Goal: Task Accomplishment & Management: Use online tool/utility

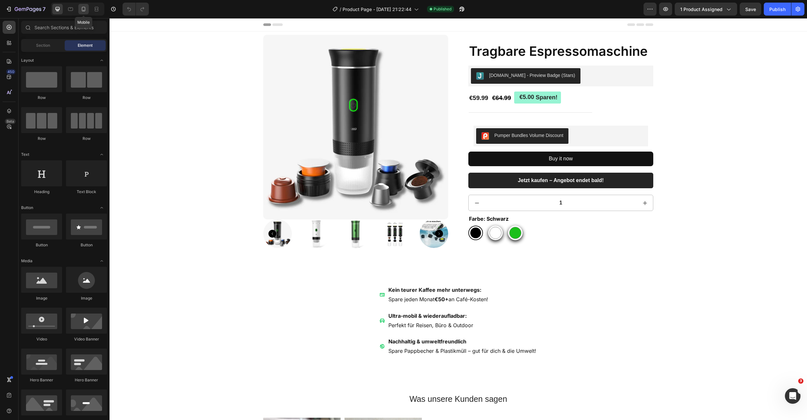
click at [81, 13] on div at bounding box center [83, 9] width 10 height 10
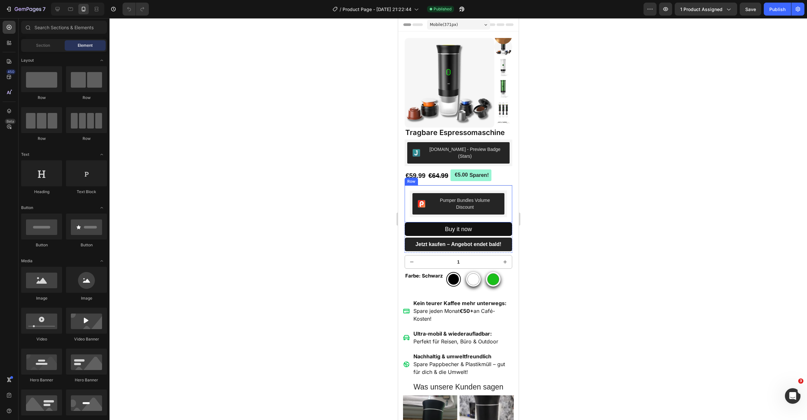
click at [407, 193] on div "Pumper Bundles Volume Discount Pumper Bundles Volume Discount Row" at bounding box center [458, 203] width 108 height 37
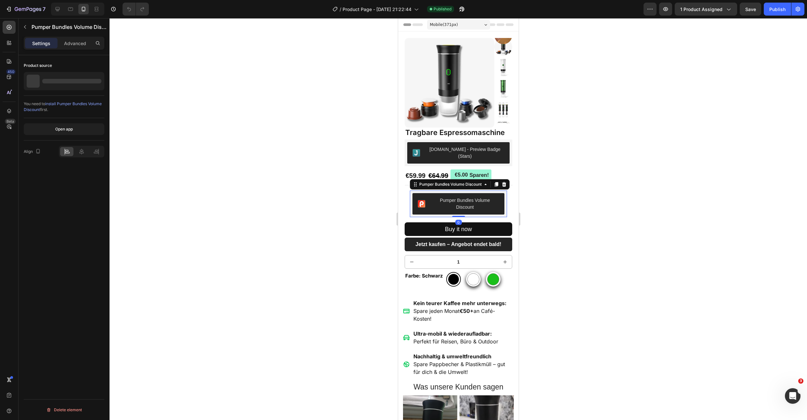
click at [414, 193] on button "Pumper Bundles Volume Discount" at bounding box center [458, 203] width 92 height 21
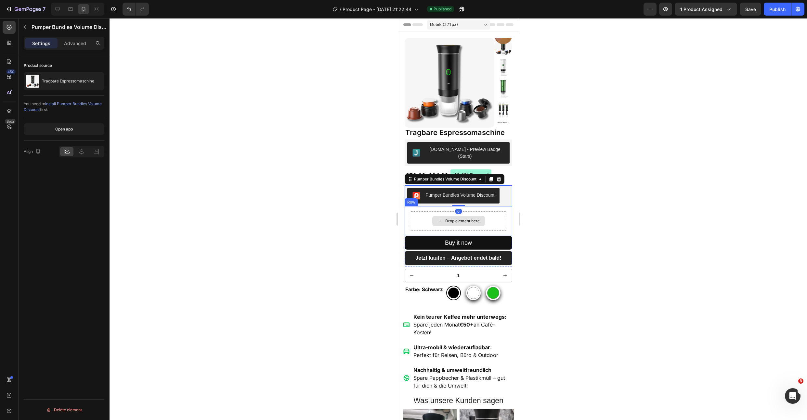
click at [424, 212] on div "Drop element here" at bounding box center [457, 220] width 97 height 19
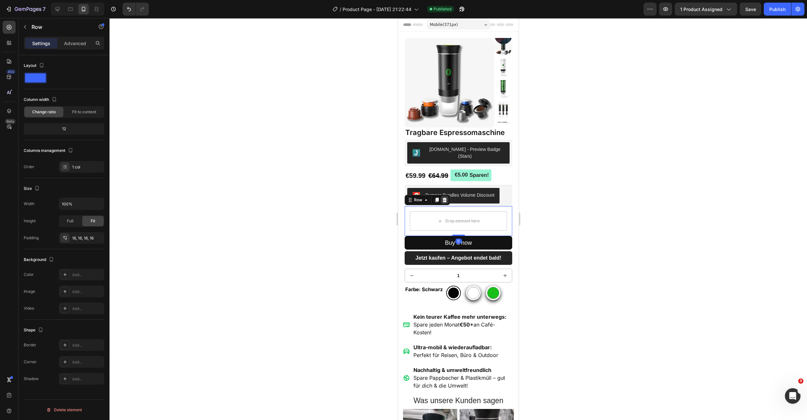
click at [447, 196] on div at bounding box center [444, 200] width 8 height 8
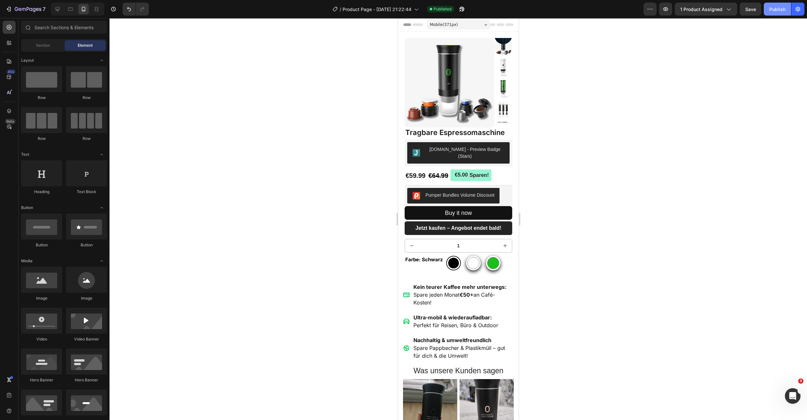
click at [769, 10] on div "Publish" at bounding box center [777, 9] width 16 height 7
click at [419, 210] on button "Buy it now" at bounding box center [458, 213] width 108 height 14
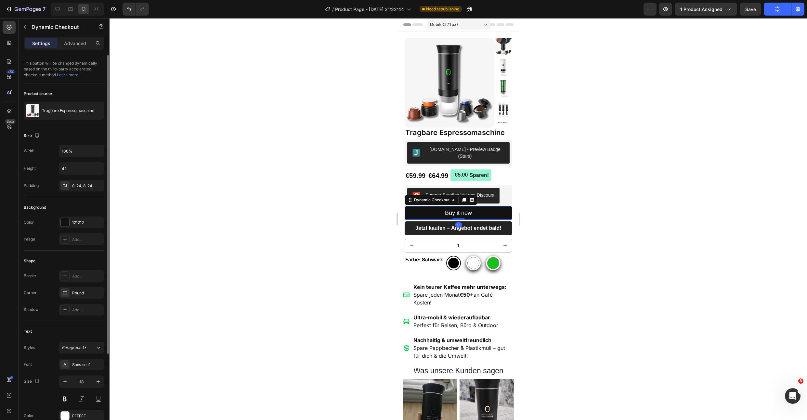
scroll to position [109, 0]
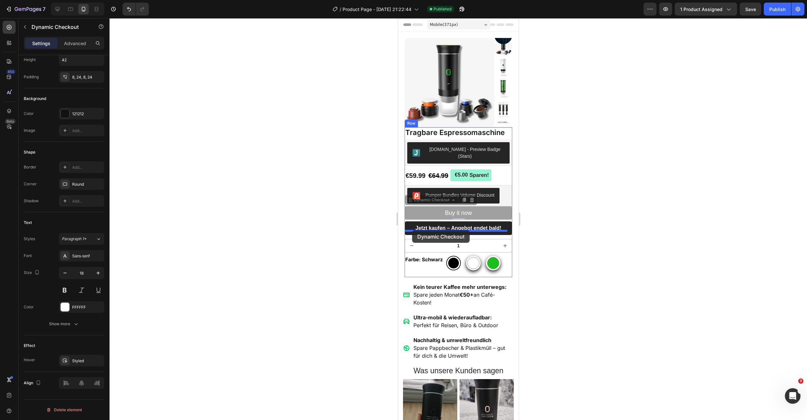
drag, startPoint x: 408, startPoint y: 194, endPoint x: 412, endPoint y: 230, distance: 36.6
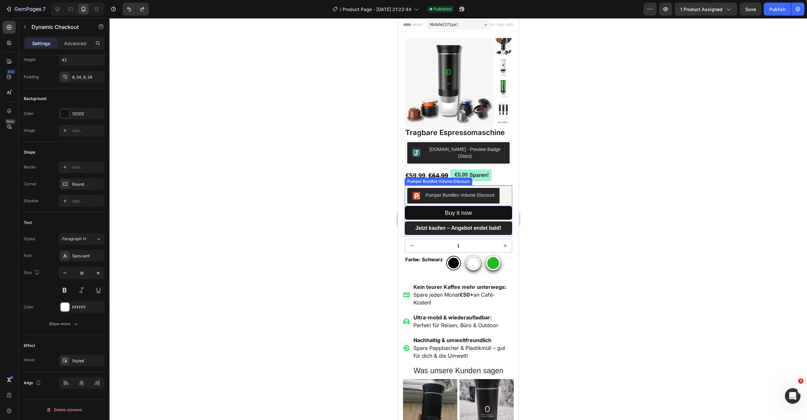
click at [412, 197] on button "Pumper Bundles Volume Discount" at bounding box center [453, 196] width 92 height 16
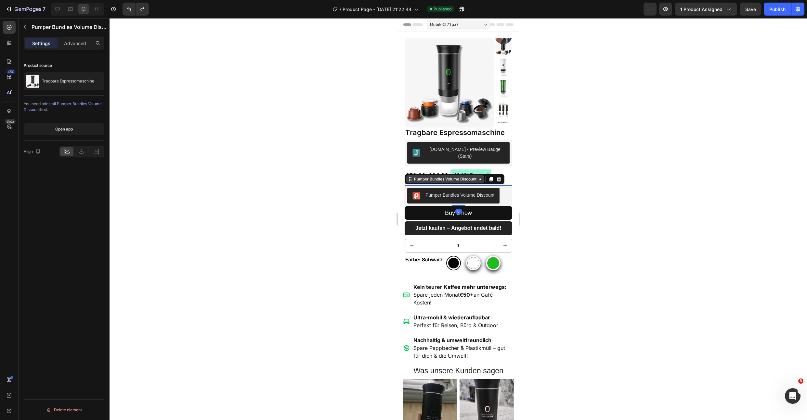
click at [419, 176] on div "Pumper Bundles Volume Discount" at bounding box center [445, 179] width 78 height 8
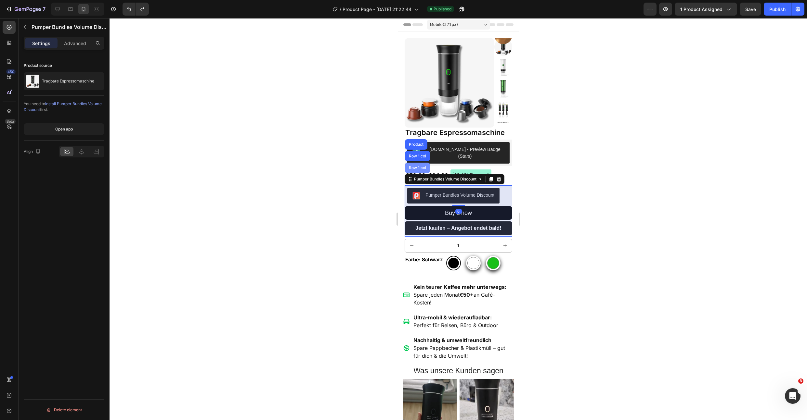
click at [418, 164] on div "Row 1 col" at bounding box center [416, 168] width 25 height 10
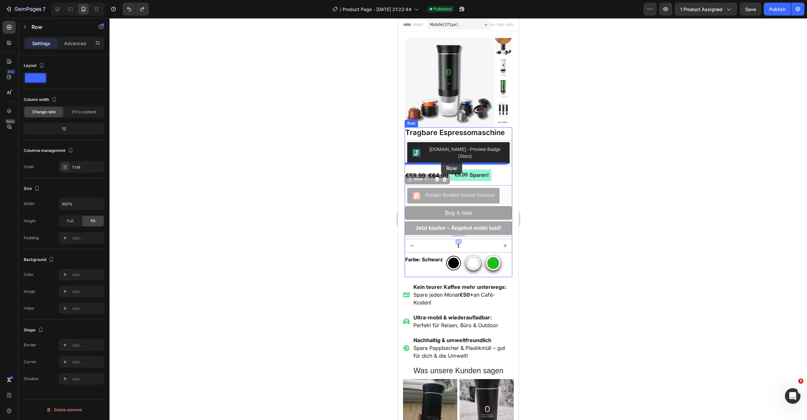
drag, startPoint x: 408, startPoint y: 172, endPoint x: 440, endPoint y: 162, distance: 33.8
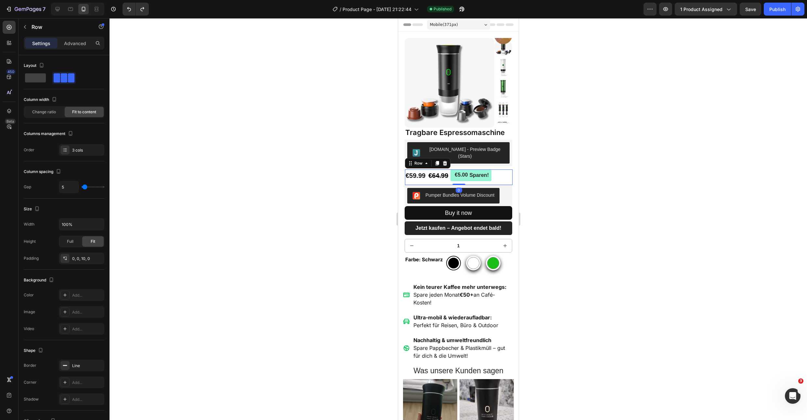
click at [499, 175] on div "€59.99 Product Price Product Price €64.99 Product Price Product Price €5.00 Spa…" at bounding box center [458, 178] width 108 height 16
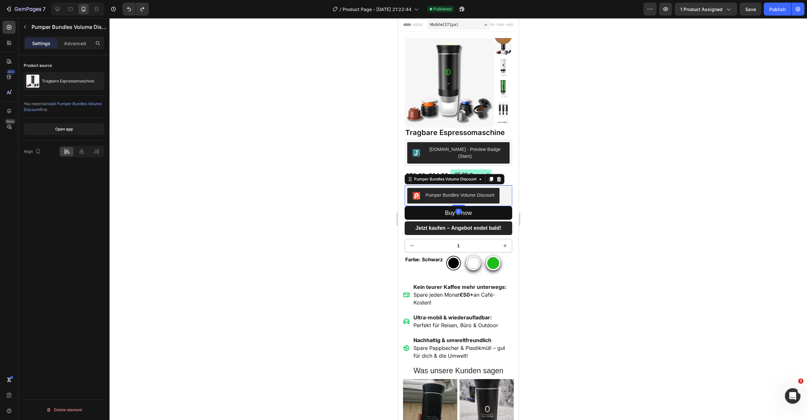
click at [405, 190] on div "Pumper Bundles Volume Discount" at bounding box center [458, 195] width 108 height 21
click at [406, 206] on button "Buy it now" at bounding box center [458, 213] width 108 height 14
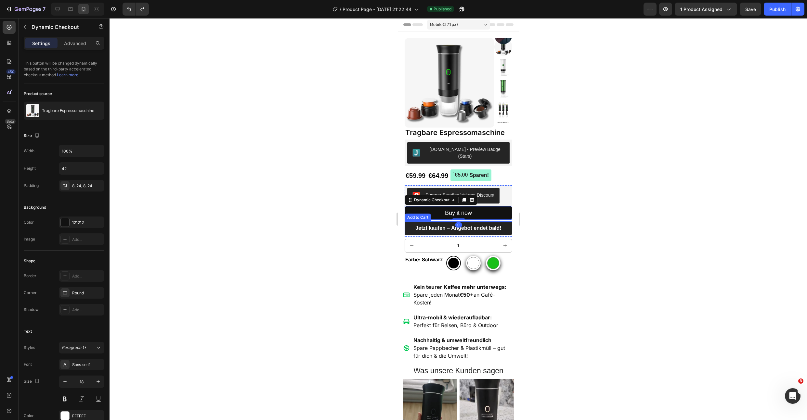
click at [405, 222] on div "Jetzt kaufen – Angebot endet bald! Add to Cart" at bounding box center [458, 229] width 108 height 14
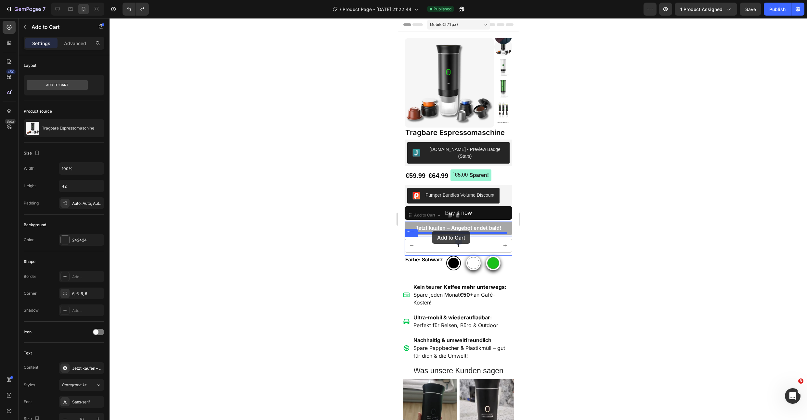
drag, startPoint x: 412, startPoint y: 210, endPoint x: 431, endPoint y: 231, distance: 29.0
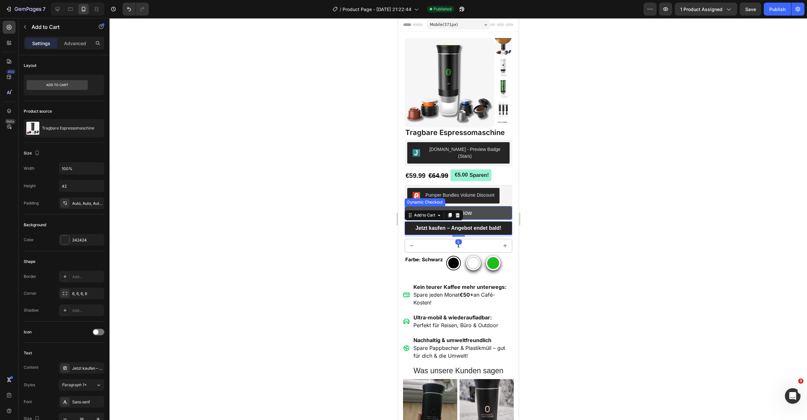
click at [472, 206] on button "Buy it now" at bounding box center [458, 213] width 108 height 14
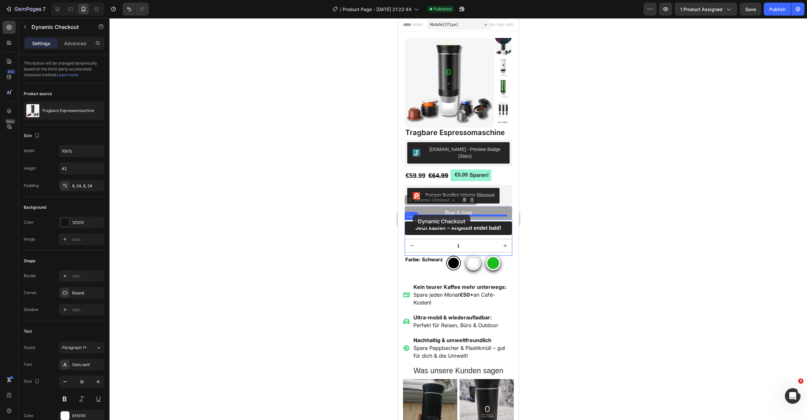
drag, startPoint x: 411, startPoint y: 195, endPoint x: 412, endPoint y: 215, distance: 19.9
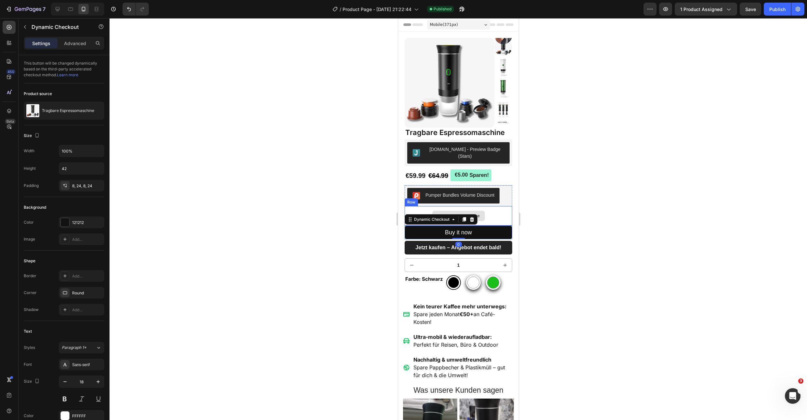
click at [491, 209] on div "Drop element here" at bounding box center [458, 215] width 108 height 19
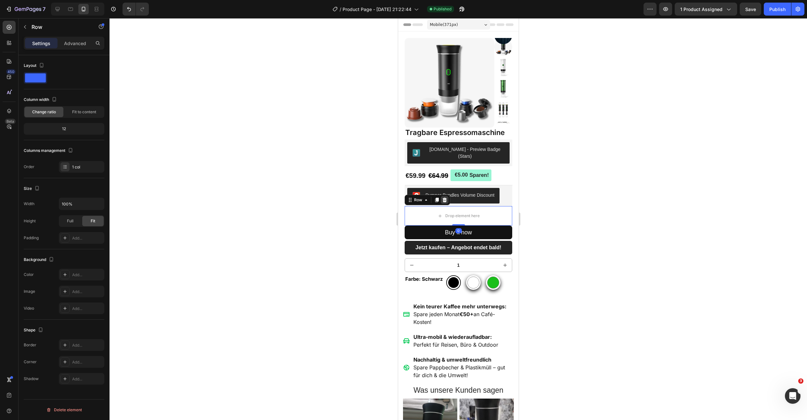
click at [443, 198] on icon at bounding box center [444, 200] width 4 height 5
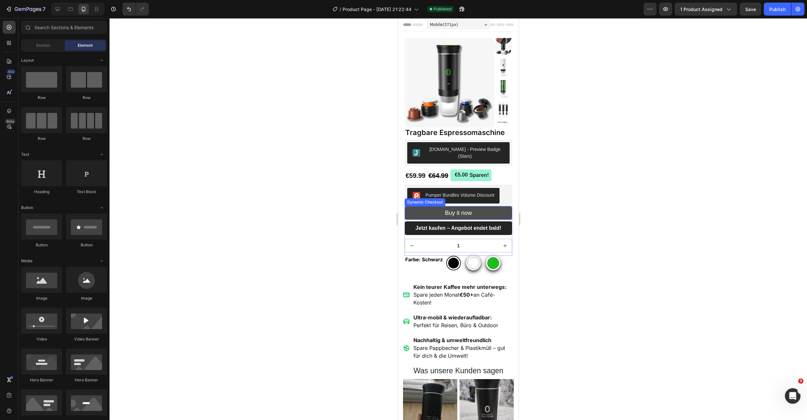
click at [408, 212] on button "Buy it now" at bounding box center [458, 213] width 108 height 14
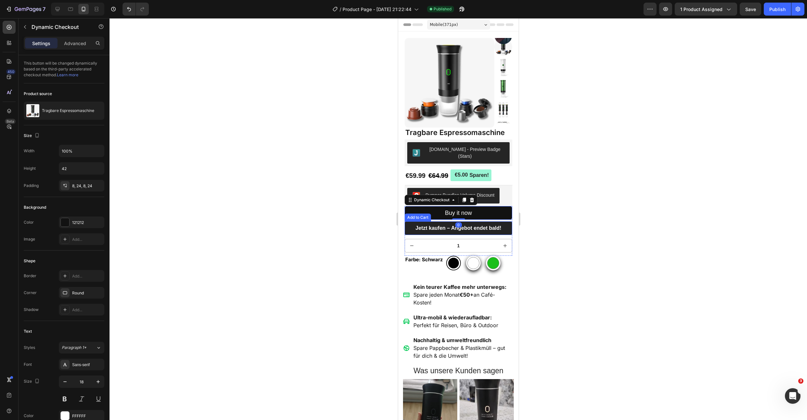
click at [411, 230] on div "Jetzt kaufen – Angebot endet bald! Add to Cart" at bounding box center [458, 228] width 108 height 17
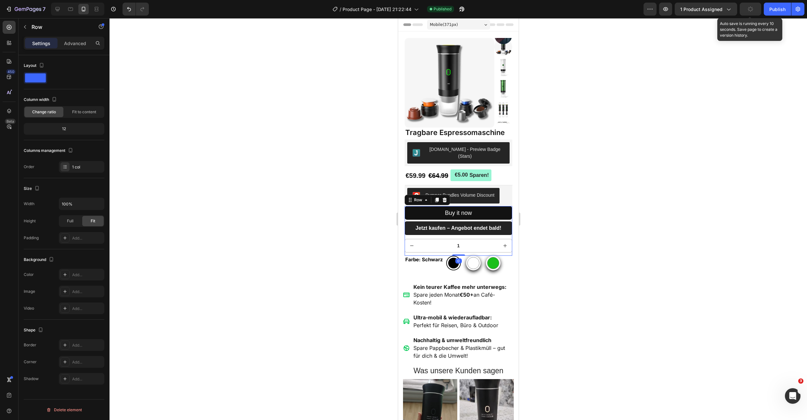
click at [755, 7] on button "button" at bounding box center [749, 9] width 21 height 13
click at [767, 7] on button "Publish" at bounding box center [776, 9] width 27 height 13
click at [57, 11] on icon at bounding box center [58, 9] width 4 height 4
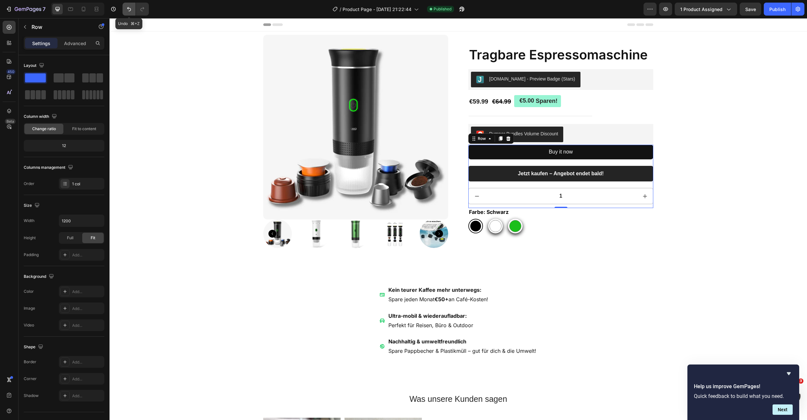
click at [125, 6] on button "Undo/Redo" at bounding box center [128, 9] width 13 height 13
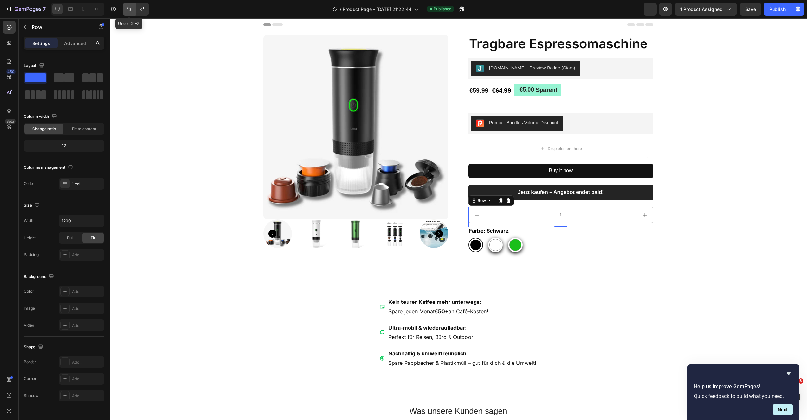
click at [125, 6] on button "Undo/Redo" at bounding box center [128, 9] width 13 height 13
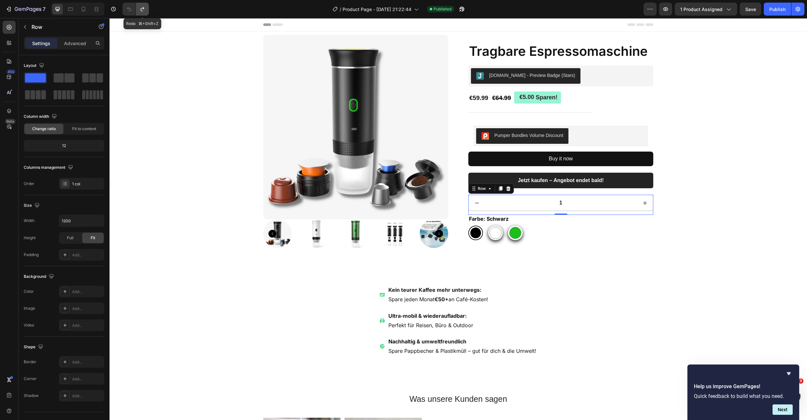
click at [147, 9] on button "Undo/Redo" at bounding box center [142, 9] width 13 height 13
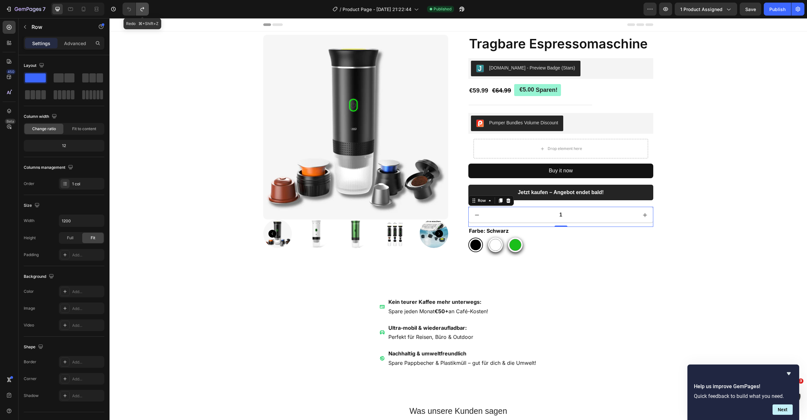
click at [147, 9] on button "Undo/Redo" at bounding box center [142, 9] width 13 height 13
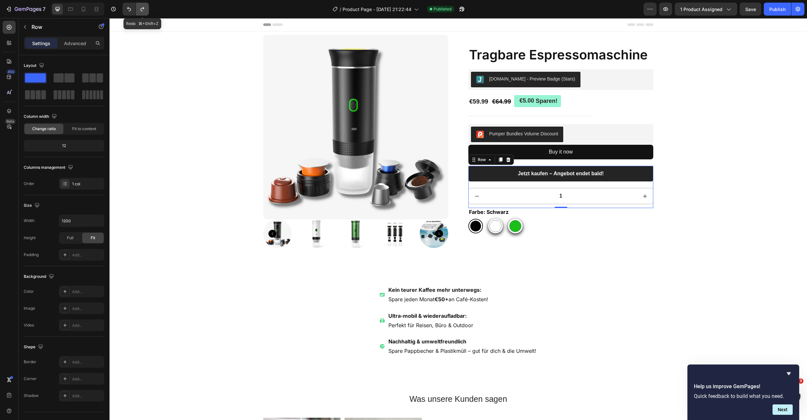
click at [147, 9] on button "Undo/Redo" at bounding box center [142, 9] width 13 height 13
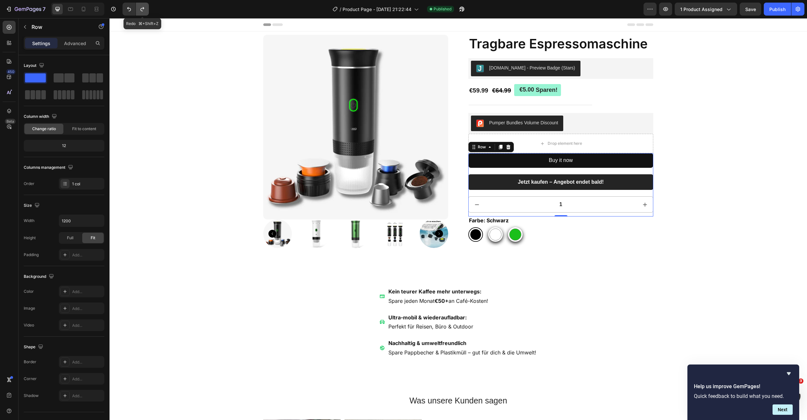
click at [147, 9] on button "Undo/Redo" at bounding box center [142, 9] width 13 height 13
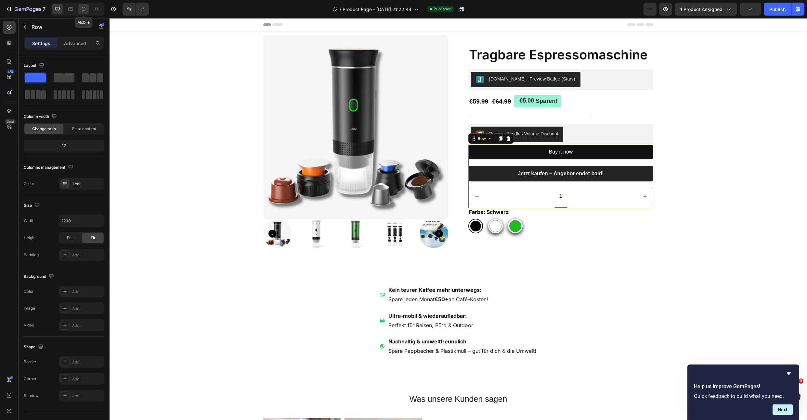
click at [86, 9] on icon at bounding box center [83, 9] width 6 height 6
type input "100%"
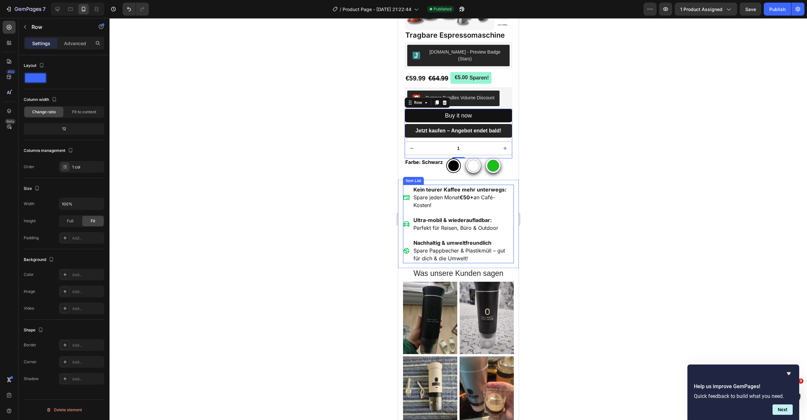
scroll to position [34, 0]
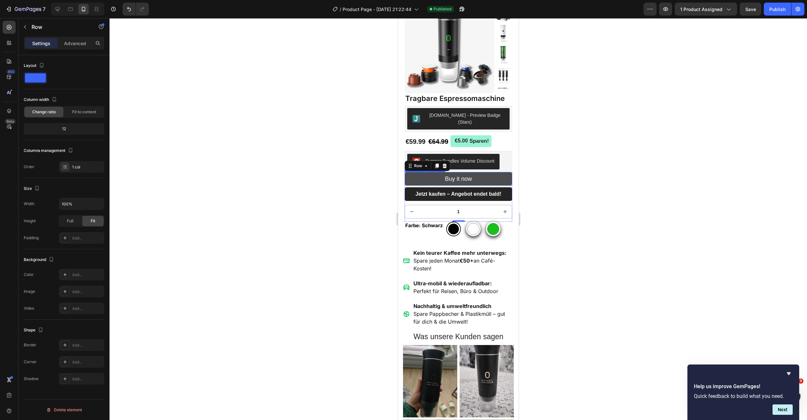
click at [423, 172] on button "Buy it now" at bounding box center [458, 179] width 108 height 14
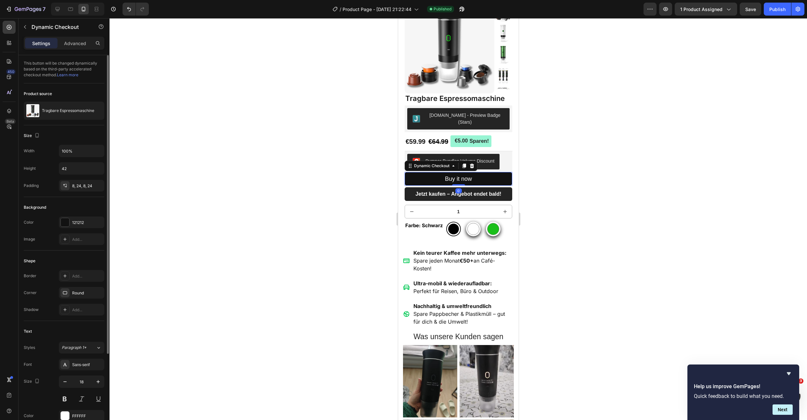
scroll to position [109, 0]
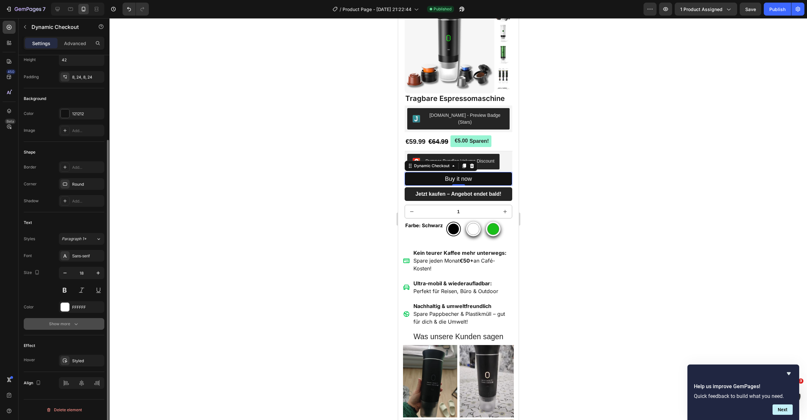
click at [63, 324] on div "Show more" at bounding box center [64, 324] width 30 height 6
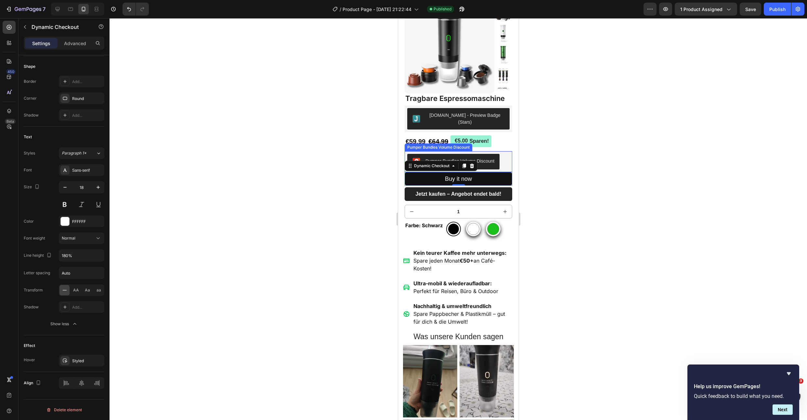
click at [501, 155] on div "Pumper Bundles Volume Discount" at bounding box center [458, 162] width 102 height 16
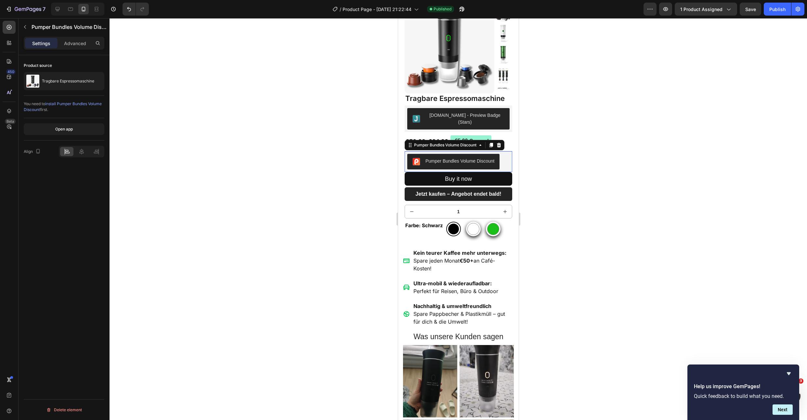
scroll to position [0, 0]
click at [503, 140] on div "Pumper Bundles Volume Discount" at bounding box center [454, 145] width 100 height 10
click at [502, 141] on div at bounding box center [498, 145] width 8 height 8
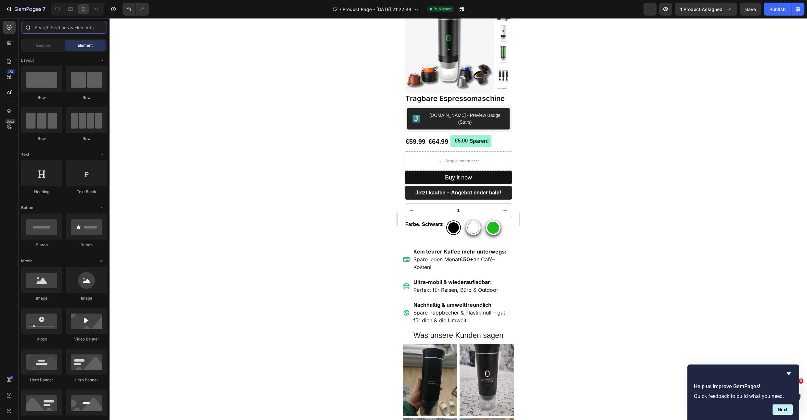
click at [63, 25] on input "text" at bounding box center [64, 27] width 86 height 13
click at [12, 40] on icon at bounding box center [9, 43] width 6 height 6
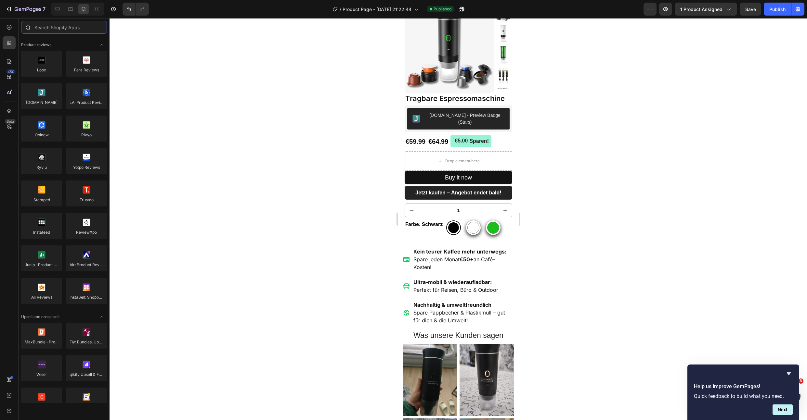
click at [43, 27] on input "text" at bounding box center [64, 27] width 86 height 13
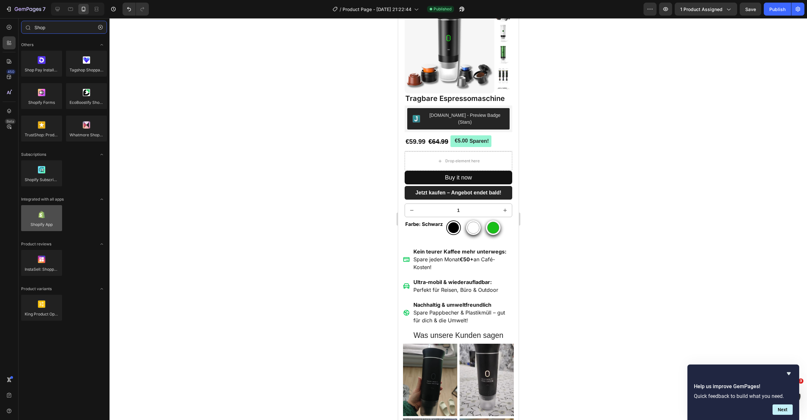
type input "Shop"
drag, startPoint x: 442, startPoint y: 246, endPoint x: 442, endPoint y: 153, distance: 92.6
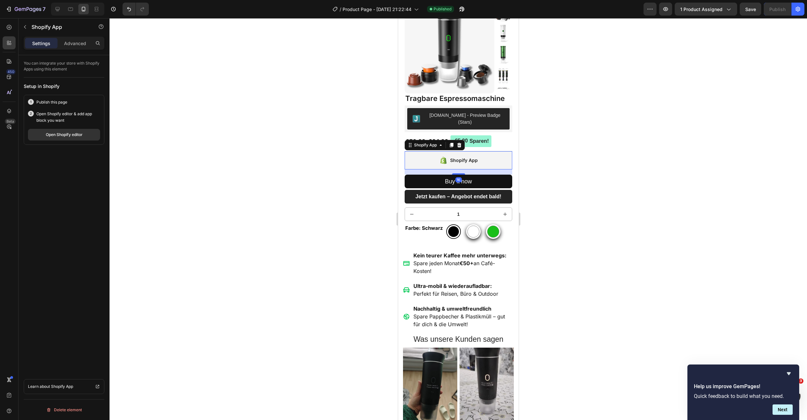
click at [761, 9] on div "Preview 1 product assigned Save Publish" at bounding box center [723, 9] width 161 height 13
click at [757, 9] on button "Save" at bounding box center [749, 9] width 21 height 13
click at [656, 63] on div at bounding box center [457, 219] width 697 height 402
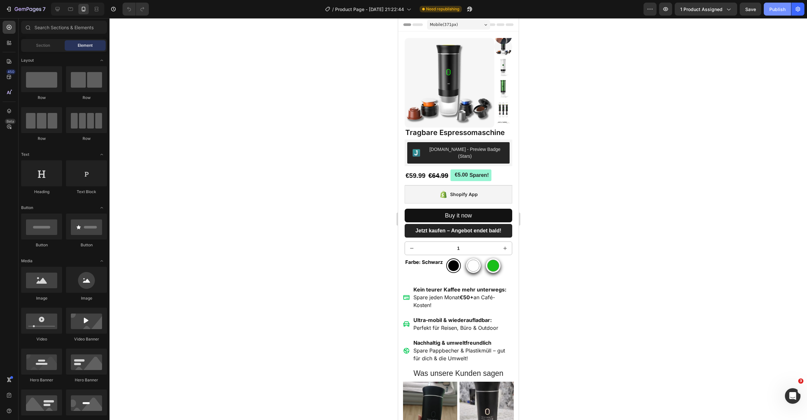
click at [768, 11] on button "Publish" at bounding box center [776, 9] width 27 height 13
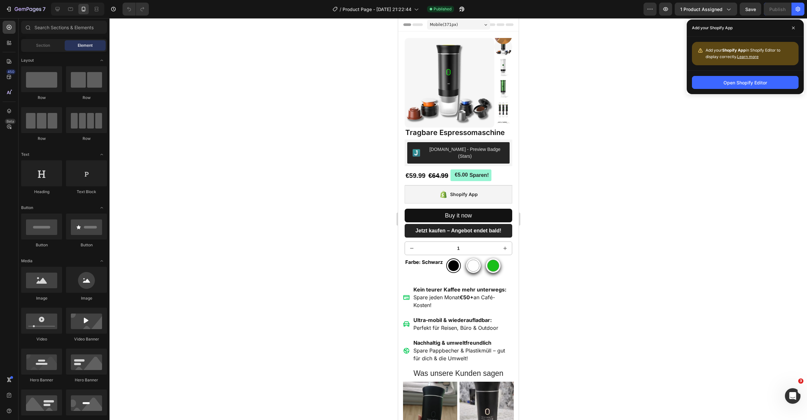
click at [627, 76] on div at bounding box center [457, 219] width 697 height 402
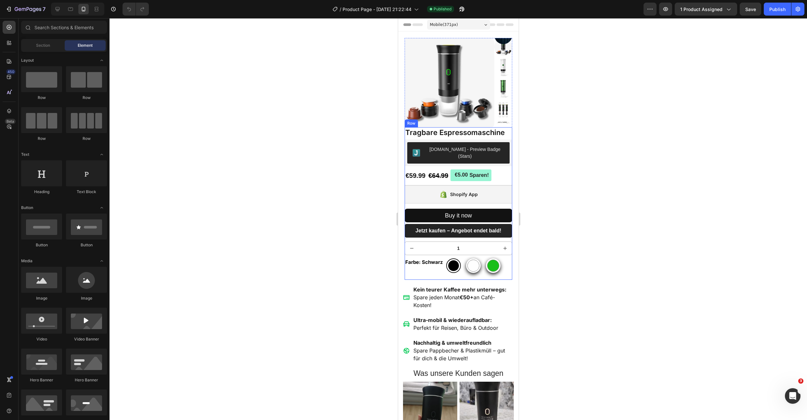
click at [408, 270] on div "Tragbare Espressomaschine Product Title Judge.me - Preview Badge (Stars) Judge.…" at bounding box center [458, 203] width 108 height 153
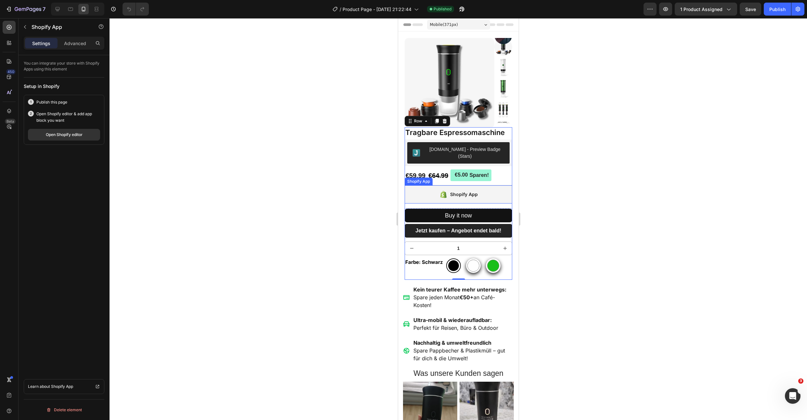
click at [430, 191] on div "Shopify App" at bounding box center [458, 194] width 108 height 18
drag, startPoint x: 413, startPoint y: 176, endPoint x: 418, endPoint y: 155, distance: 21.9
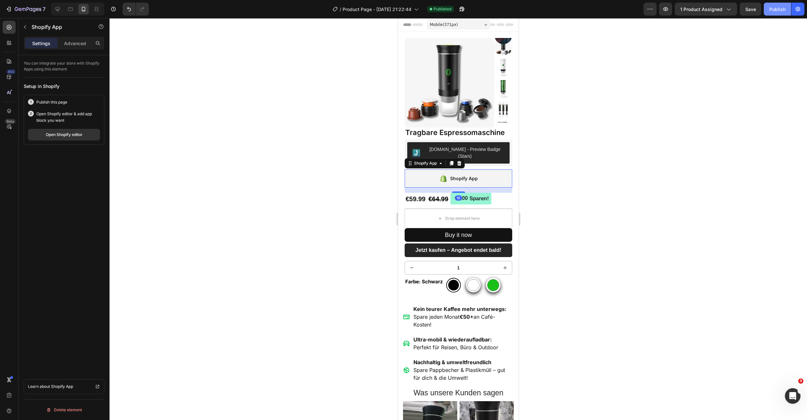
click at [775, 11] on div "Publish" at bounding box center [777, 9] width 16 height 7
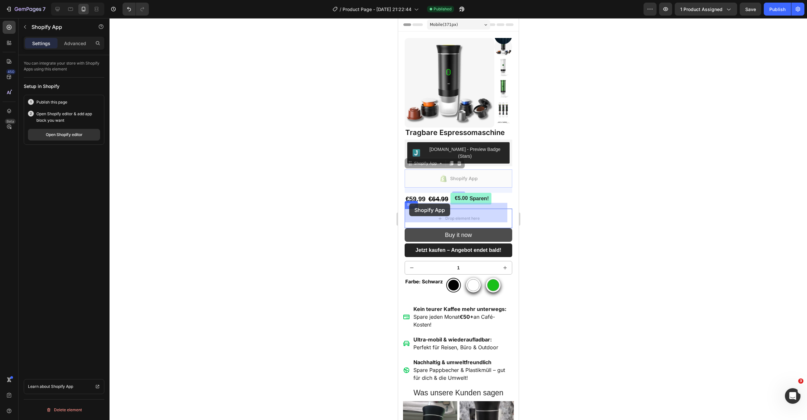
drag, startPoint x: 407, startPoint y: 157, endPoint x: 412, endPoint y: 206, distance: 49.4
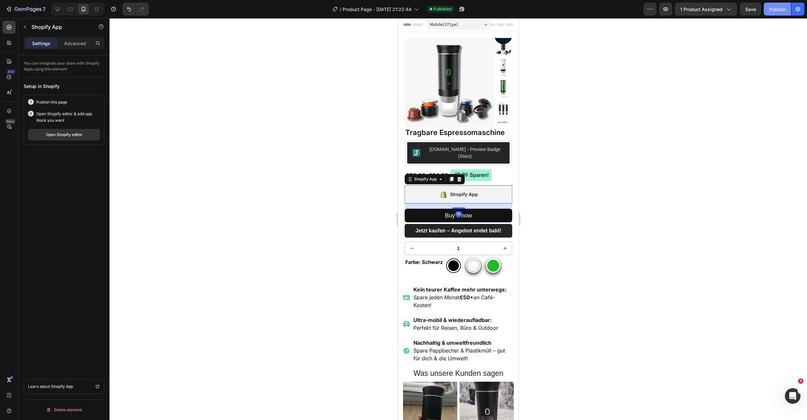
click at [773, 6] on div "Publish" at bounding box center [777, 9] width 16 height 7
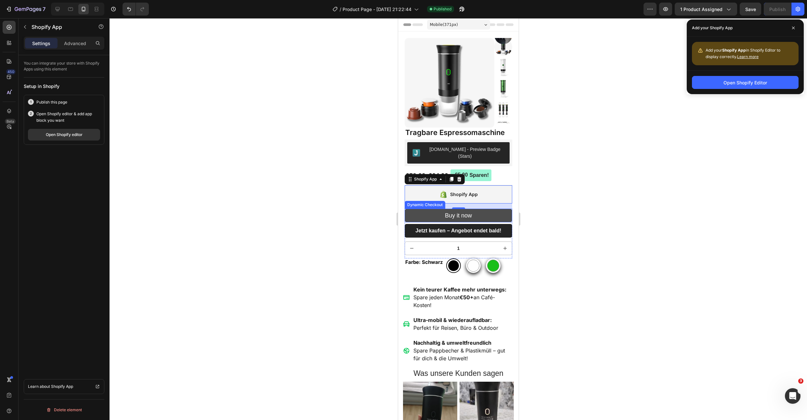
click at [486, 209] on button "Buy it now" at bounding box center [458, 216] width 108 height 14
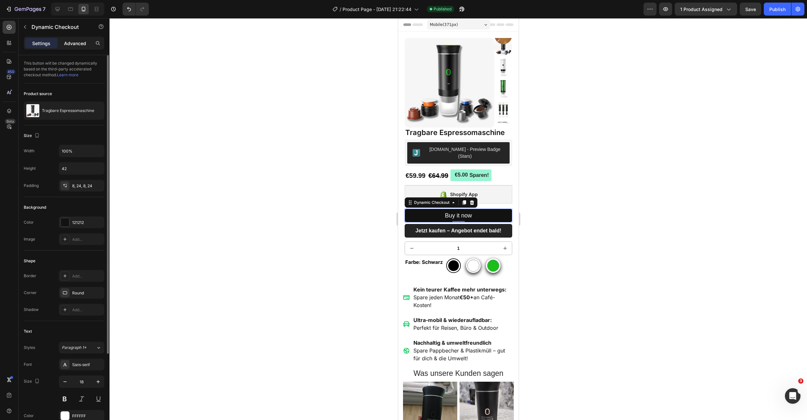
click at [78, 39] on div "Advanced" at bounding box center [75, 43] width 32 height 10
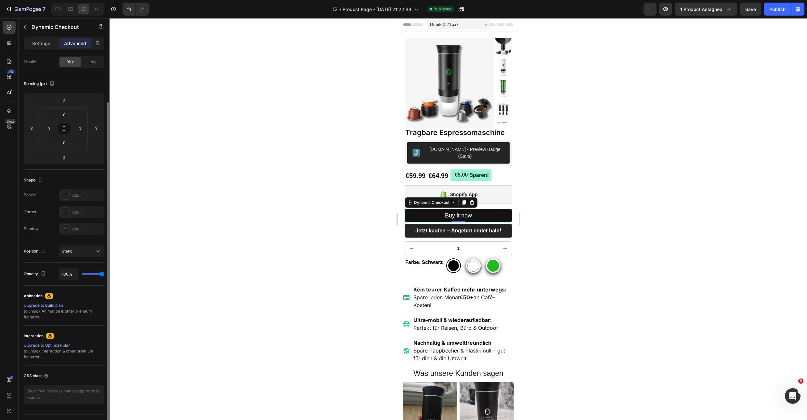
scroll to position [67, 0]
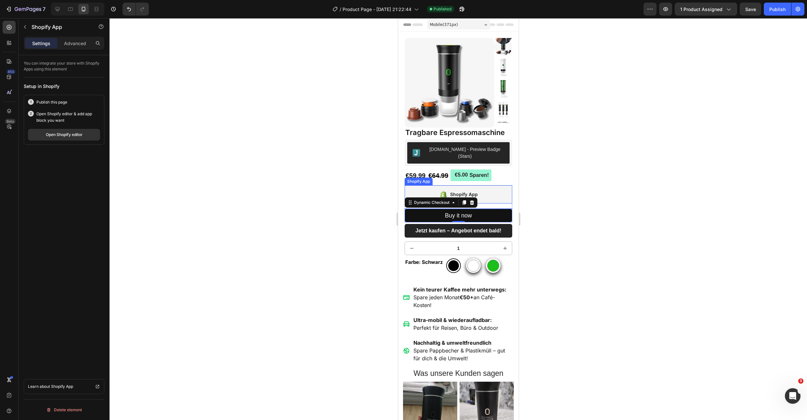
click at [500, 194] on div "Shopify App" at bounding box center [458, 194] width 108 height 18
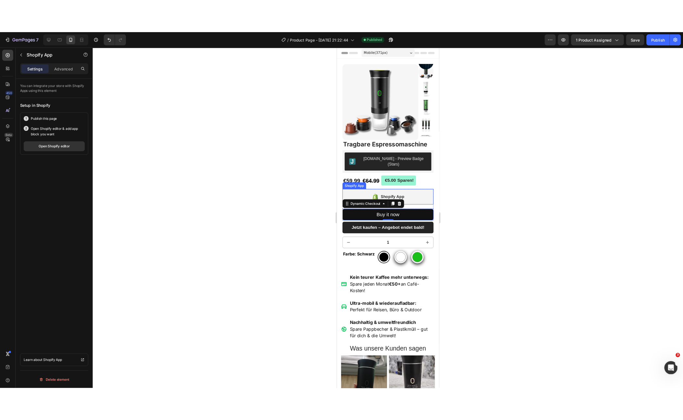
scroll to position [0, 0]
